Goal: Find specific page/section: Find specific page/section

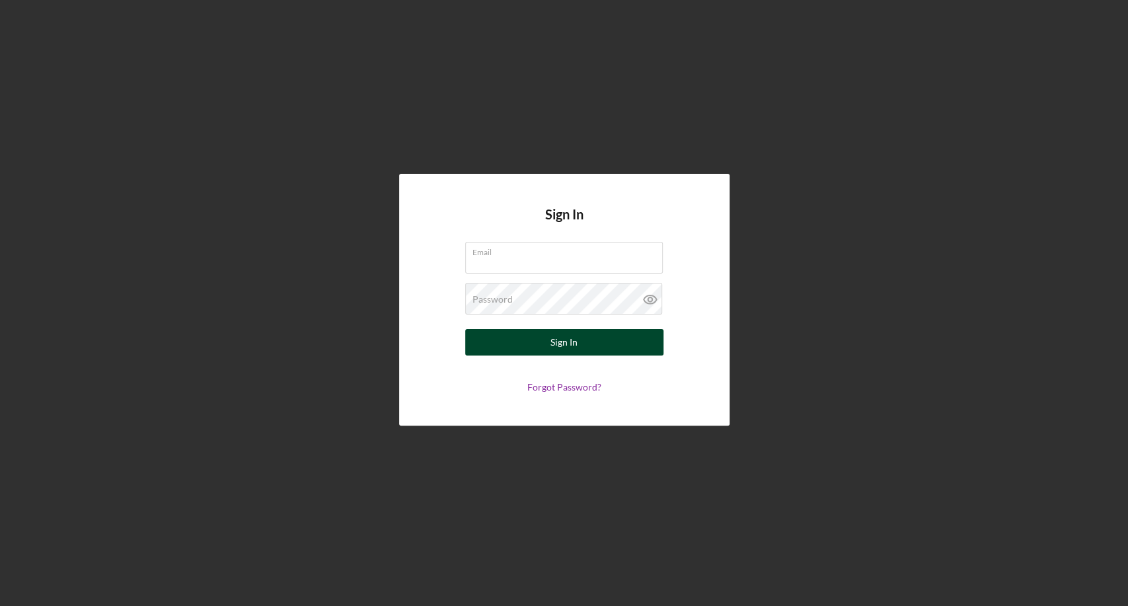
type input "[EMAIL_ADDRESS][DOMAIN_NAME]"
click at [613, 340] on button "Sign In" at bounding box center [564, 342] width 198 height 26
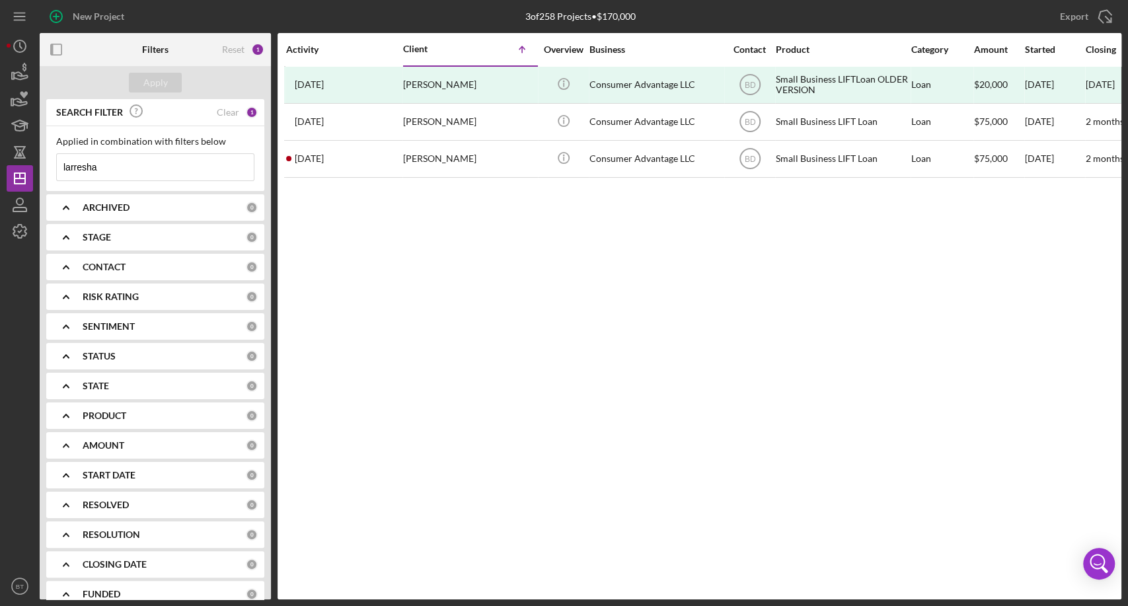
click at [618, 278] on div "Activity Client Icon/Table Sort Arrow Overview Business Contact Product Categor…" at bounding box center [699, 316] width 844 height 566
click at [721, 277] on div "Activity Client Icon/Table Sort Arrow Overview Business Contact Product Categor…" at bounding box center [699, 316] width 844 height 566
click at [619, 287] on div "Activity Client Icon/Table Sort Arrow Overview Business Contact Product Categor…" at bounding box center [699, 316] width 844 height 566
click at [106, 168] on input "larresha" at bounding box center [155, 167] width 197 height 26
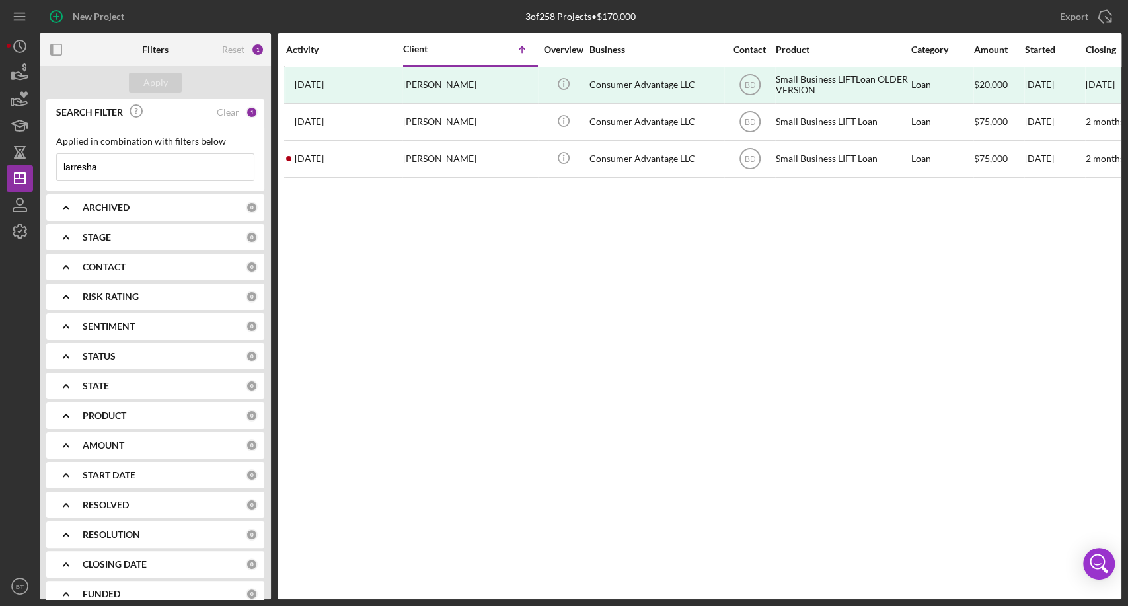
click at [106, 168] on input "larresha" at bounding box center [155, 167] width 197 height 26
click at [15, 18] on icon "Icon/Menu" at bounding box center [20, 17] width 30 height 30
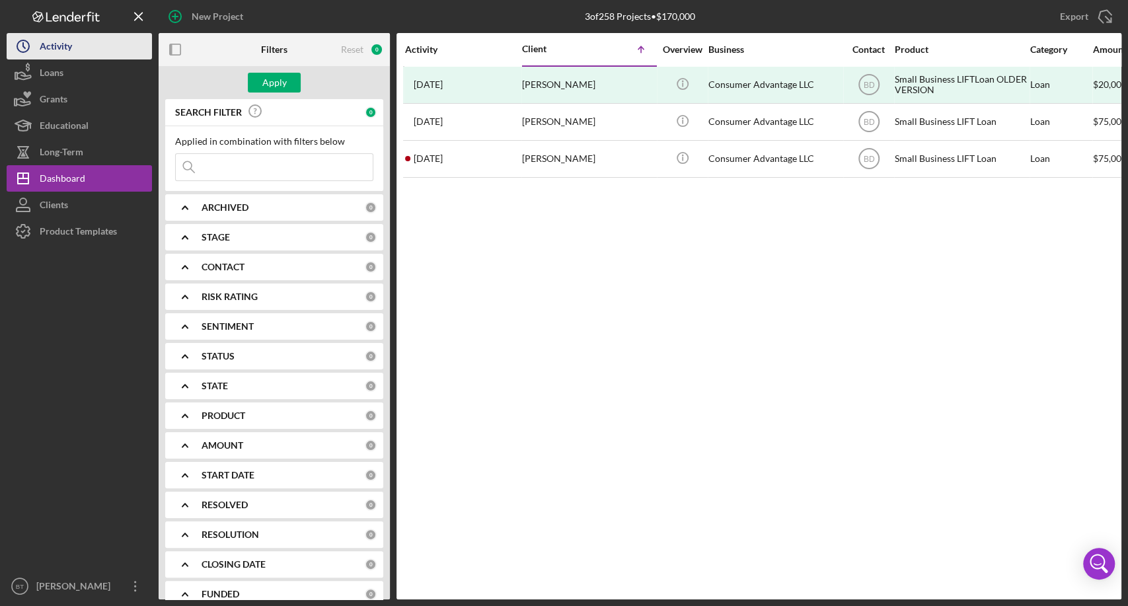
click at [71, 50] on div "Activity" at bounding box center [56, 48] width 32 height 30
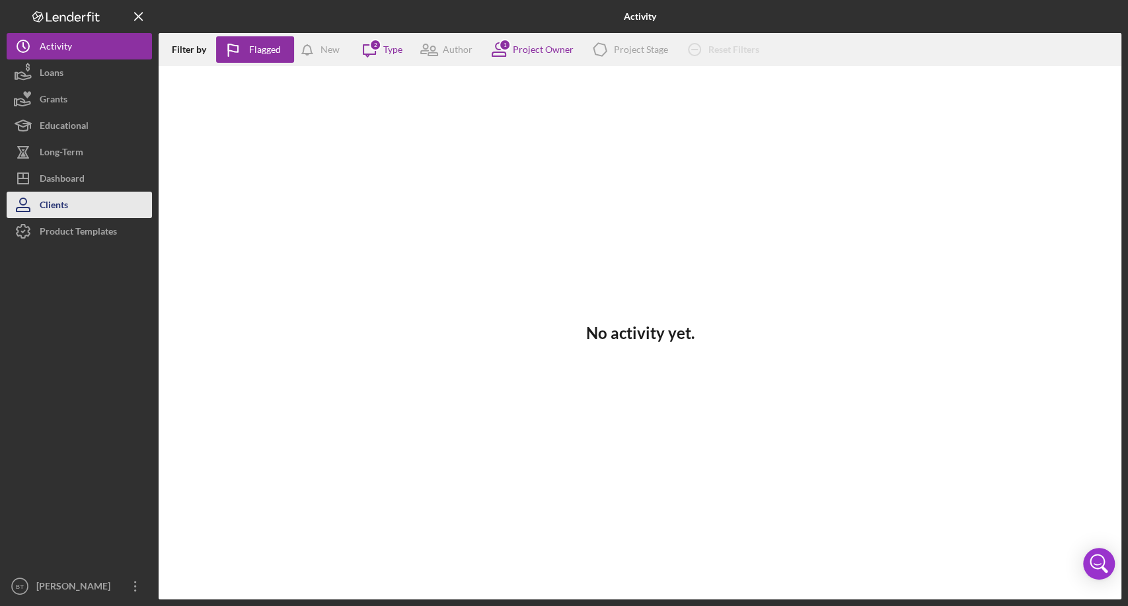
click at [90, 204] on button "Clients" at bounding box center [79, 205] width 145 height 26
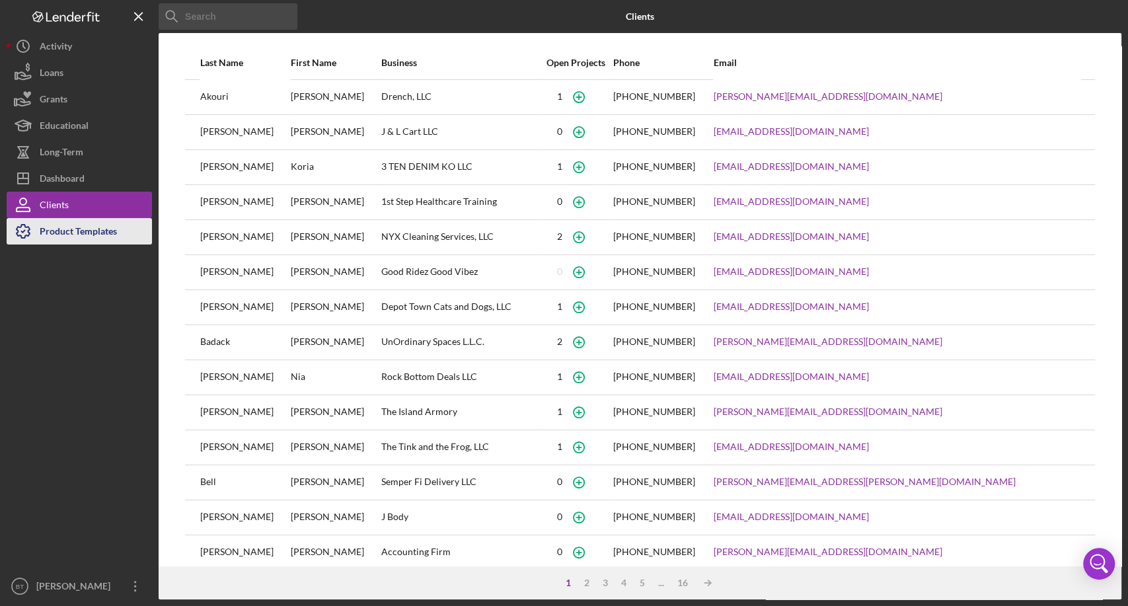
click at [45, 234] on div "Product Templates" at bounding box center [78, 233] width 77 height 30
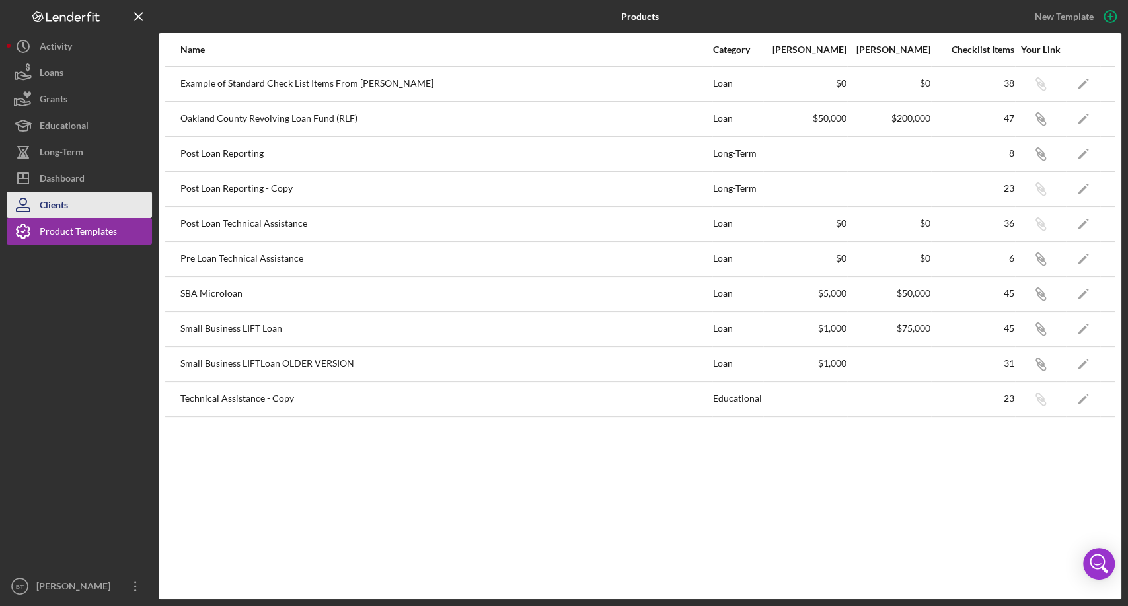
click at [58, 196] on div "Clients" at bounding box center [54, 207] width 28 height 30
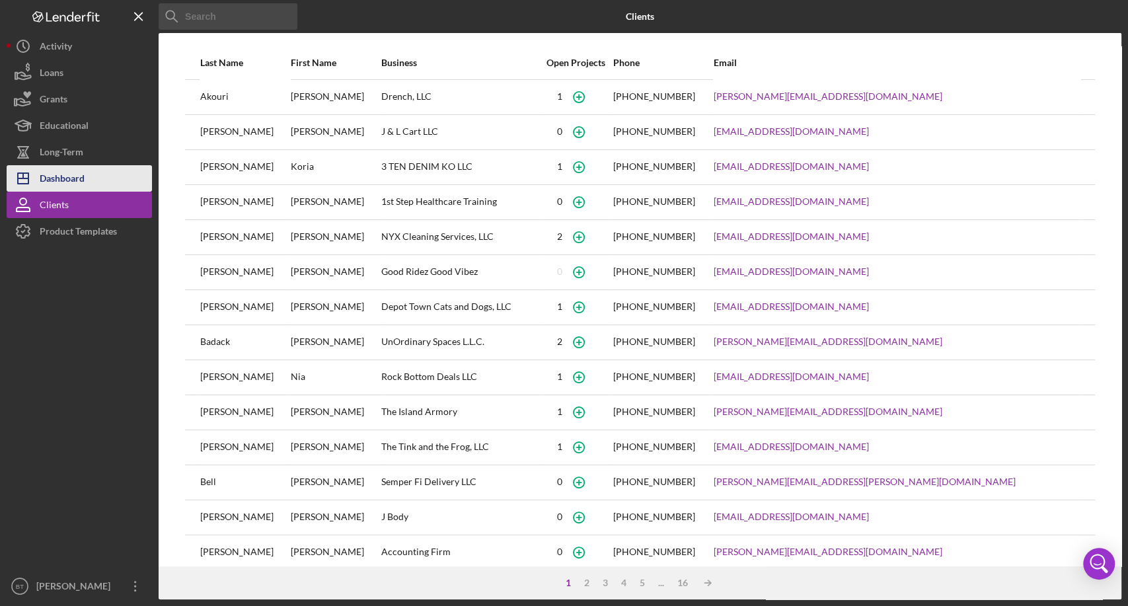
click at [61, 173] on div "Dashboard" at bounding box center [62, 180] width 45 height 30
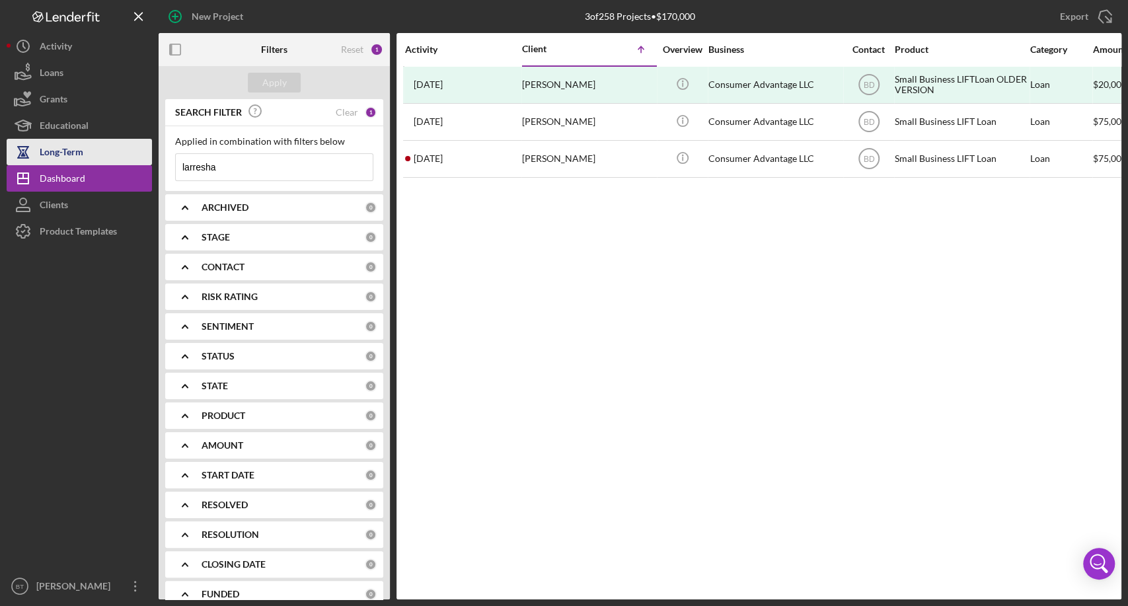
click at [59, 149] on div "Long-Term" at bounding box center [62, 154] width 44 height 30
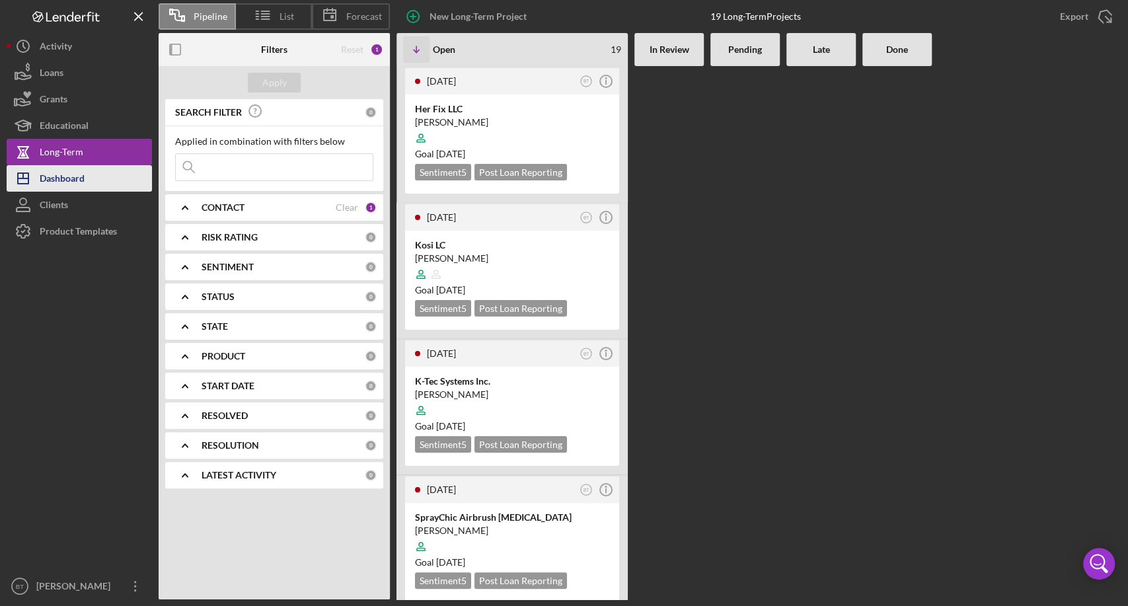
click at [77, 186] on div "Dashboard" at bounding box center [62, 180] width 45 height 30
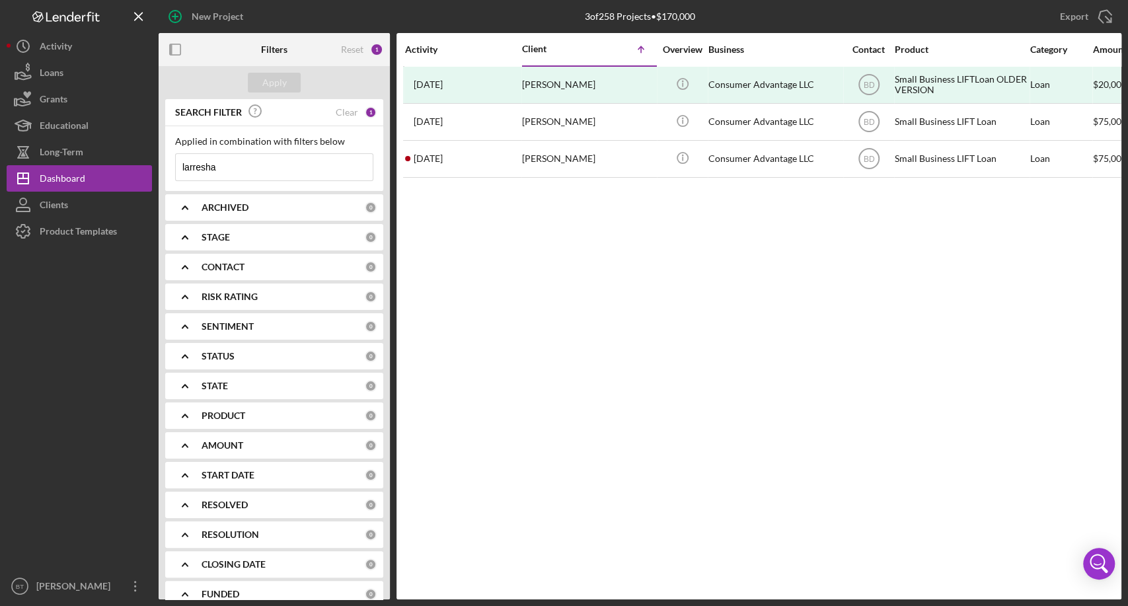
click at [247, 165] on input "larresha" at bounding box center [274, 167] width 197 height 26
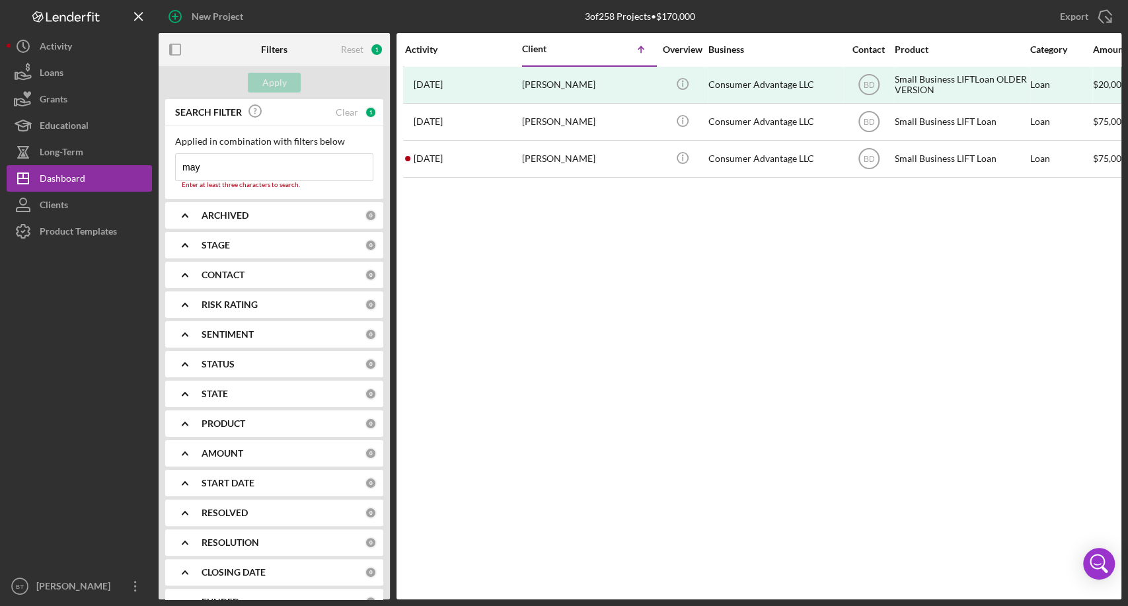
type input "maya"
